Goal: Task Accomplishment & Management: Manage account settings

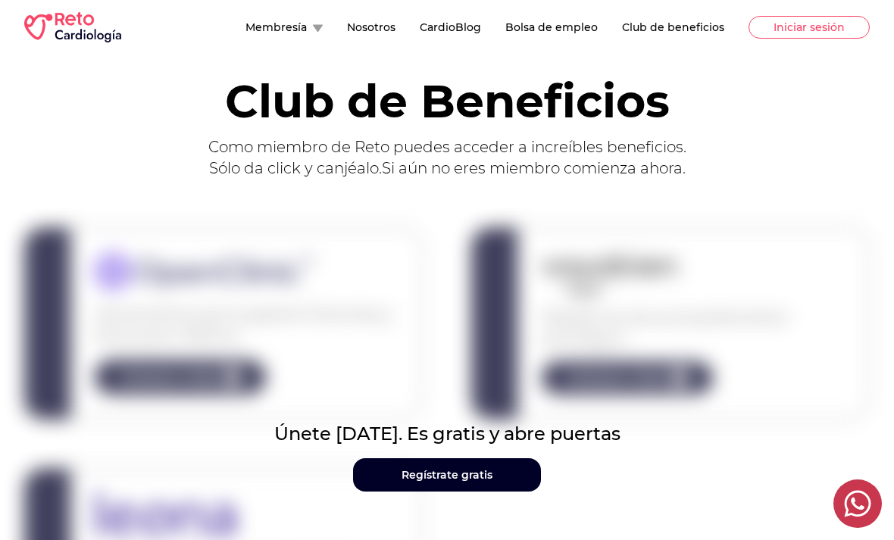
click at [501, 476] on link "Regístrate gratis" at bounding box center [447, 474] width 188 height 33
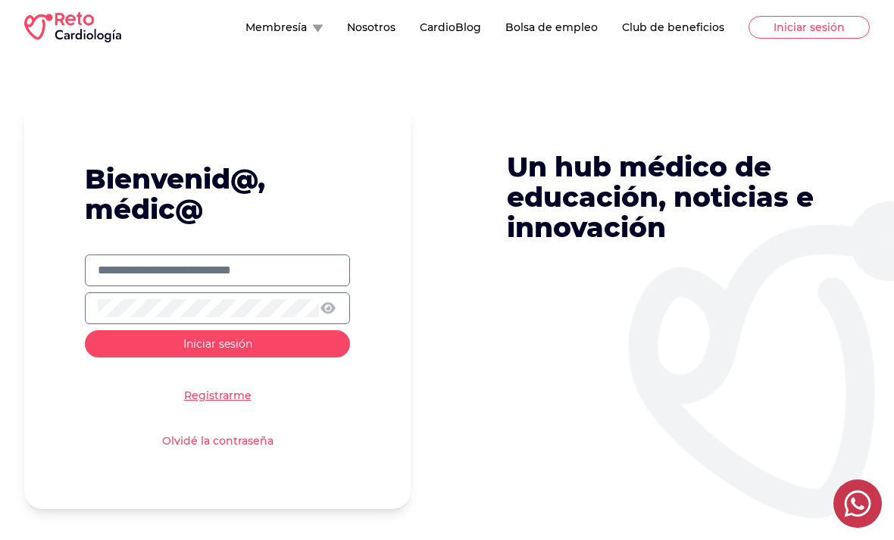
click at [257, 443] on link "Olvidé la contraseña" at bounding box center [217, 440] width 111 height 15
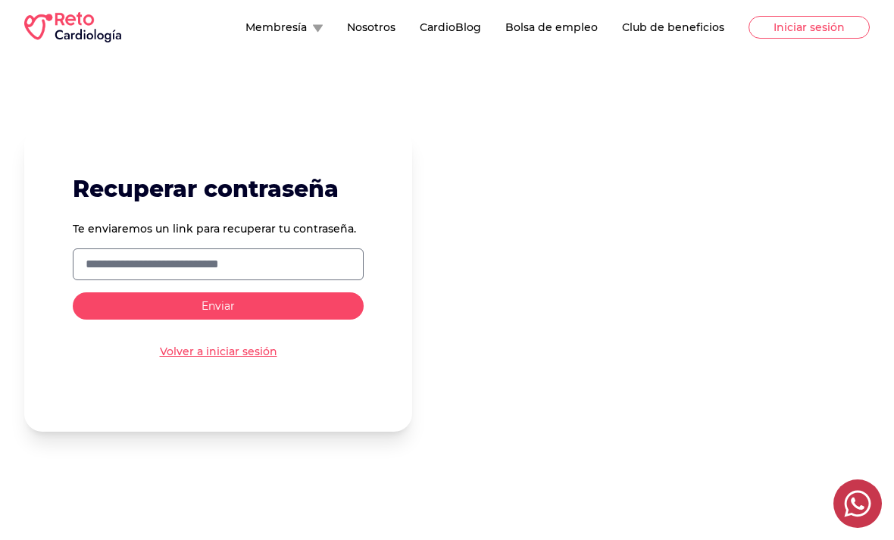
click at [319, 272] on input "text" at bounding box center [218, 264] width 265 height 18
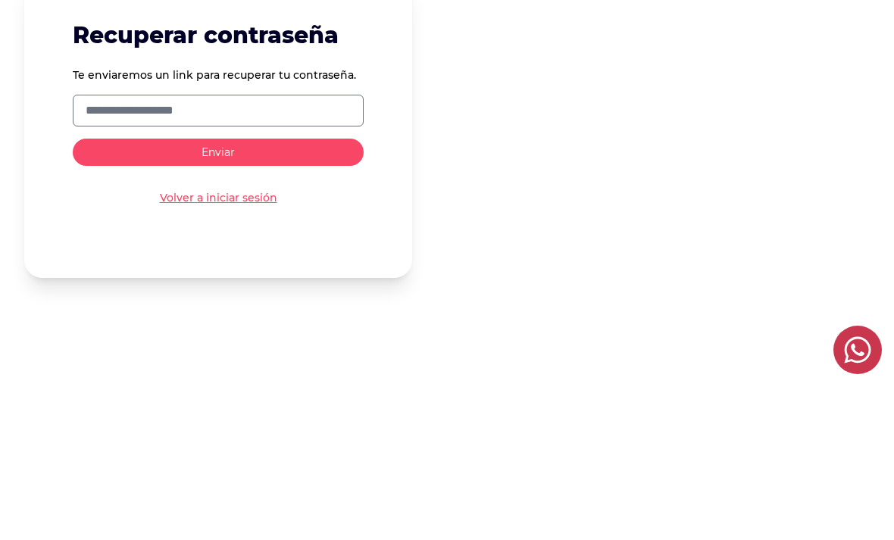
click at [218, 293] on button "Enviar" at bounding box center [218, 306] width 291 height 27
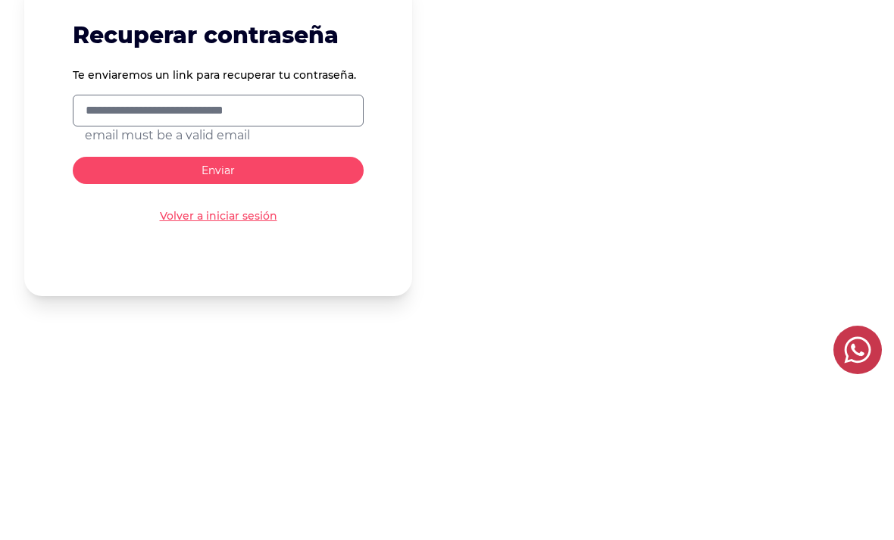
click at [330, 311] on button "Enviar" at bounding box center [218, 324] width 291 height 27
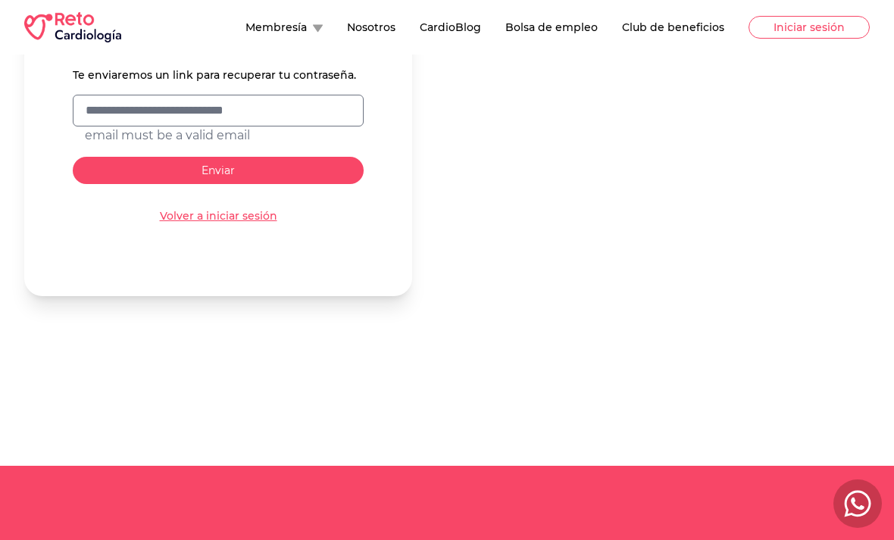
click at [343, 167] on button "Enviar" at bounding box center [218, 170] width 291 height 27
click at [288, 169] on button "Enviar" at bounding box center [218, 170] width 291 height 27
click at [108, 113] on input "**********" at bounding box center [218, 111] width 265 height 18
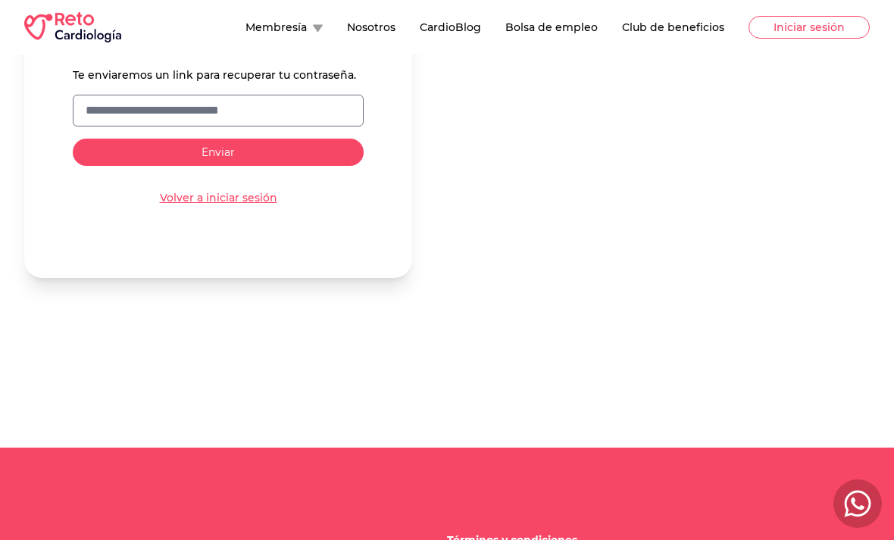
type input "**********"
click at [321, 150] on button "Enviar" at bounding box center [218, 152] width 291 height 27
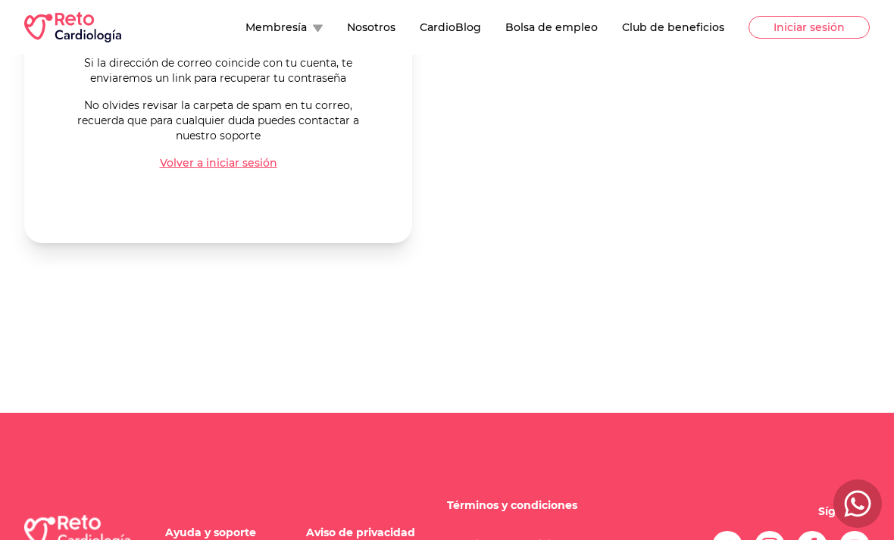
click at [249, 180] on div "Volver a iniciar sesión" at bounding box center [218, 174] width 291 height 39
click at [256, 163] on link "Volver a iniciar sesión" at bounding box center [218, 162] width 117 height 15
